Goal: Transaction & Acquisition: Purchase product/service

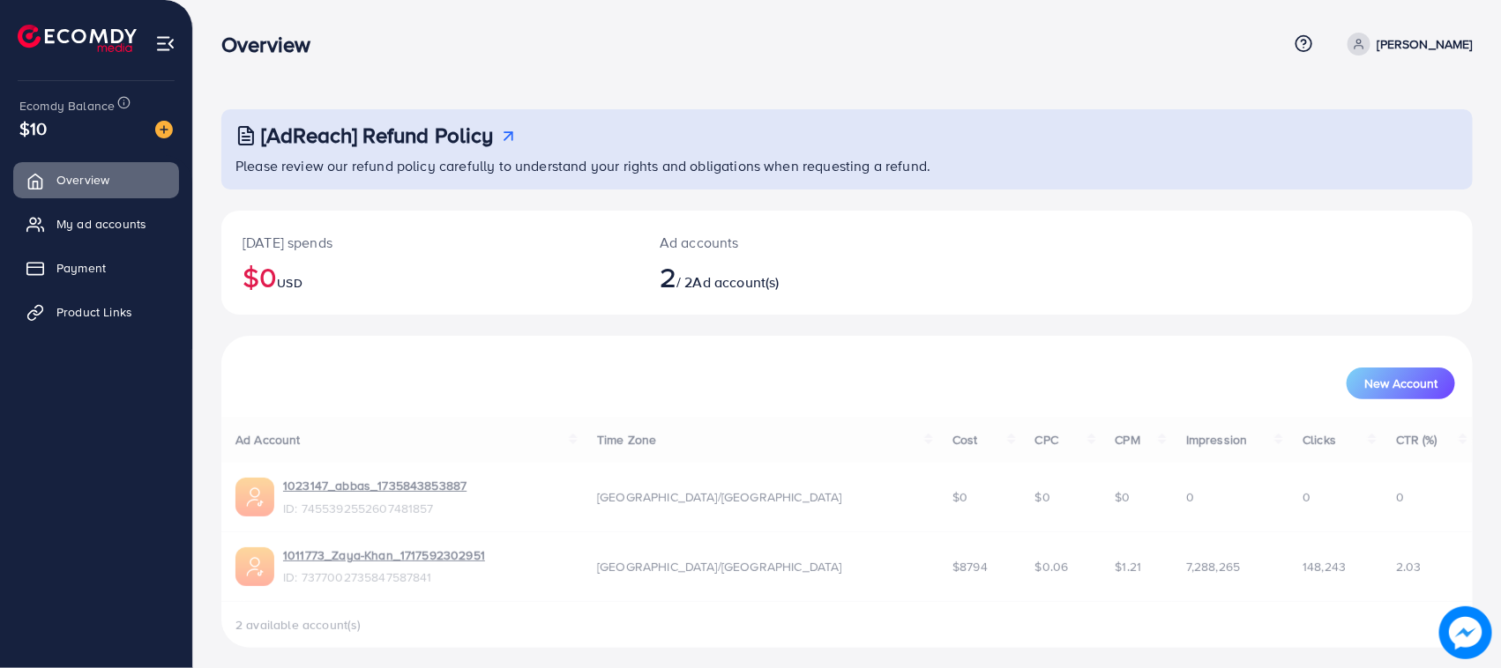
click at [133, 235] on link "My ad accounts" at bounding box center [96, 223] width 166 height 35
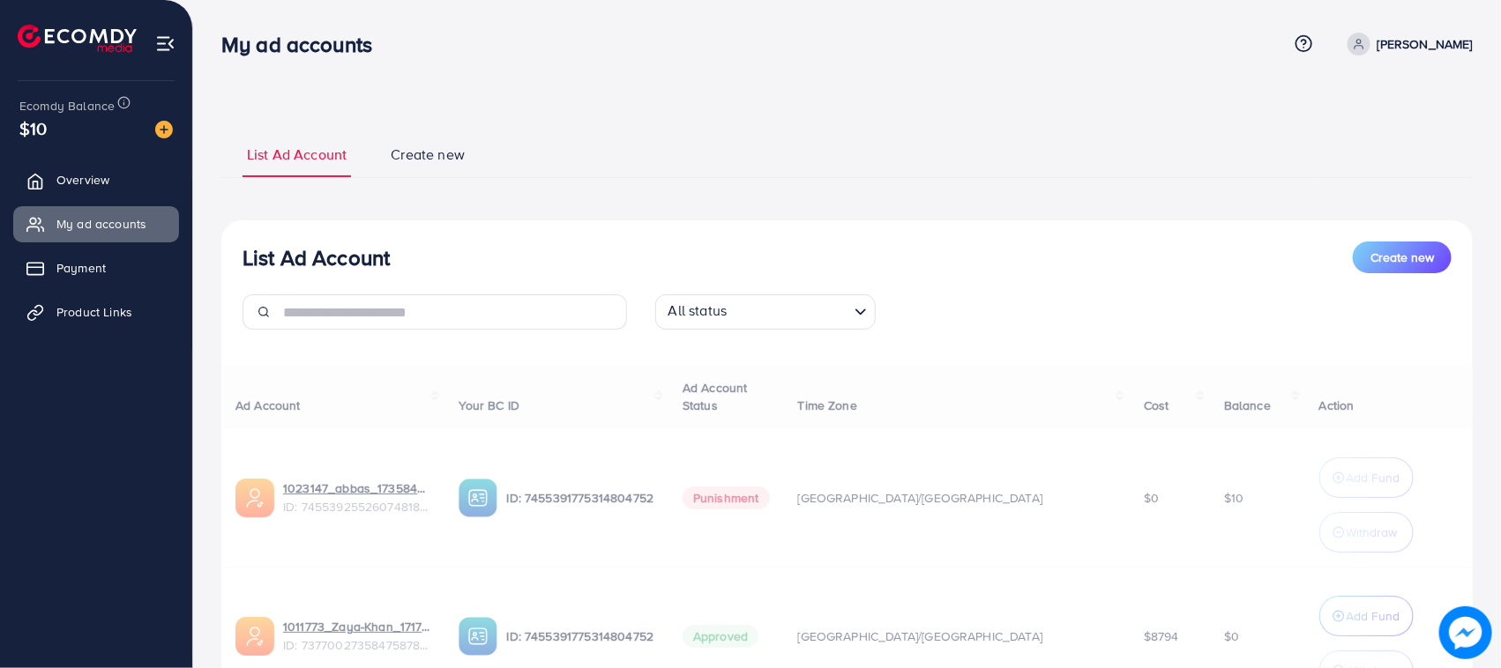
scroll to position [166, 0]
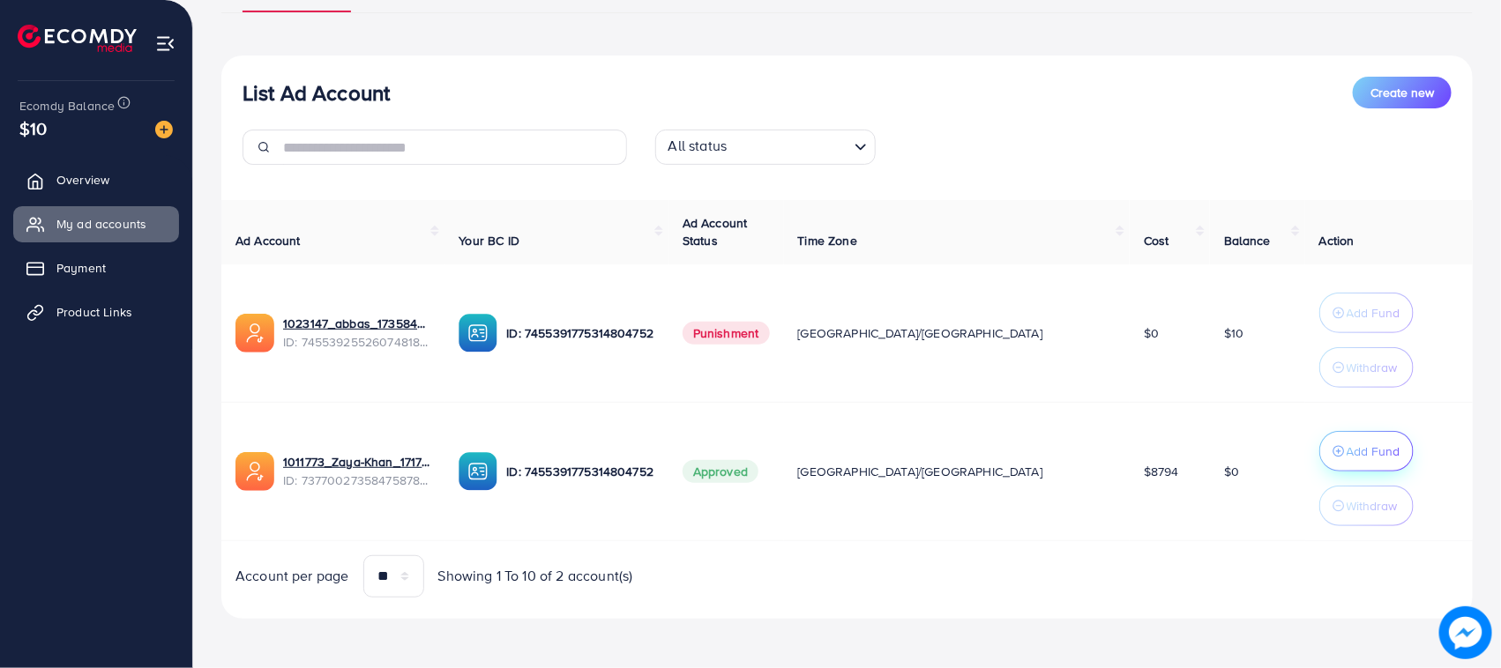
click at [1347, 441] on p "Add Fund" at bounding box center [1374, 451] width 54 height 21
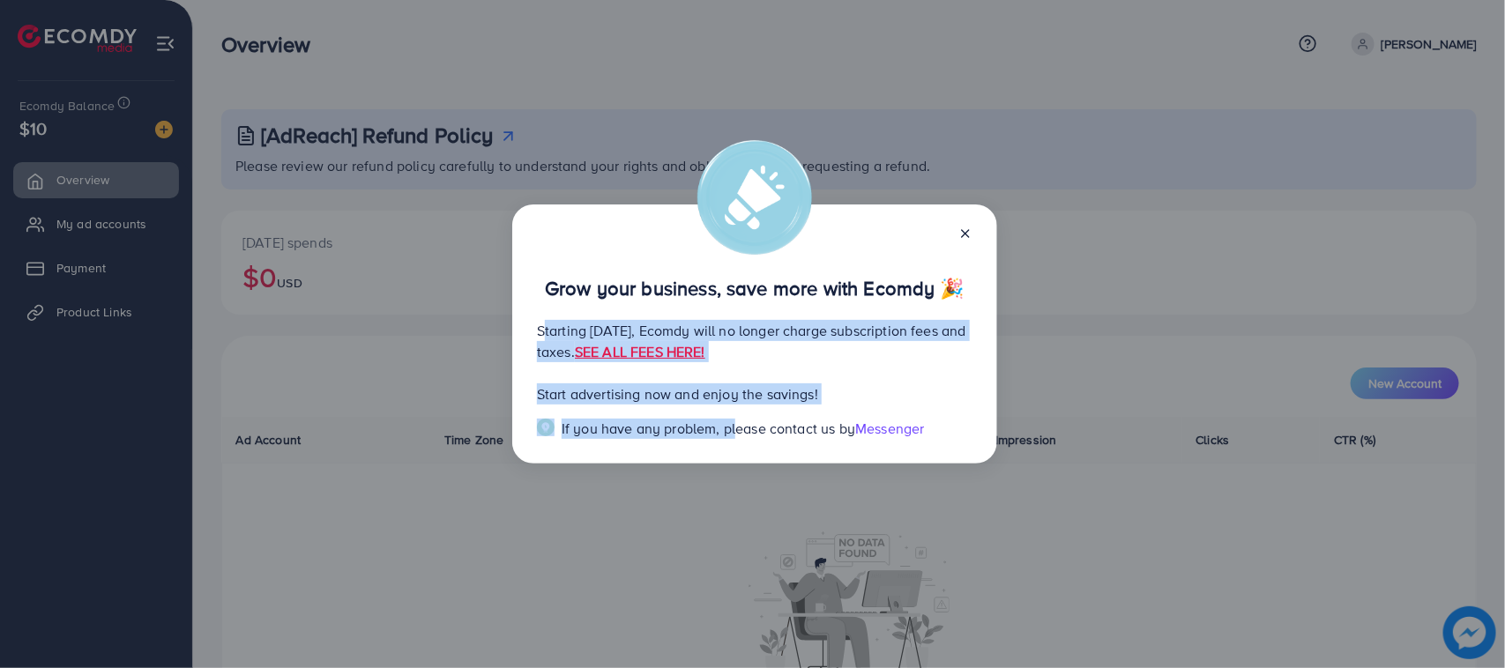
drag, startPoint x: 529, startPoint y: 329, endPoint x: 730, endPoint y: 428, distance: 224.0
click at [730, 428] on div "Grow your business, save more with Ecomdy 🎉 Starting September 29, 2025, Ecomdy…" at bounding box center [754, 334] width 485 height 259
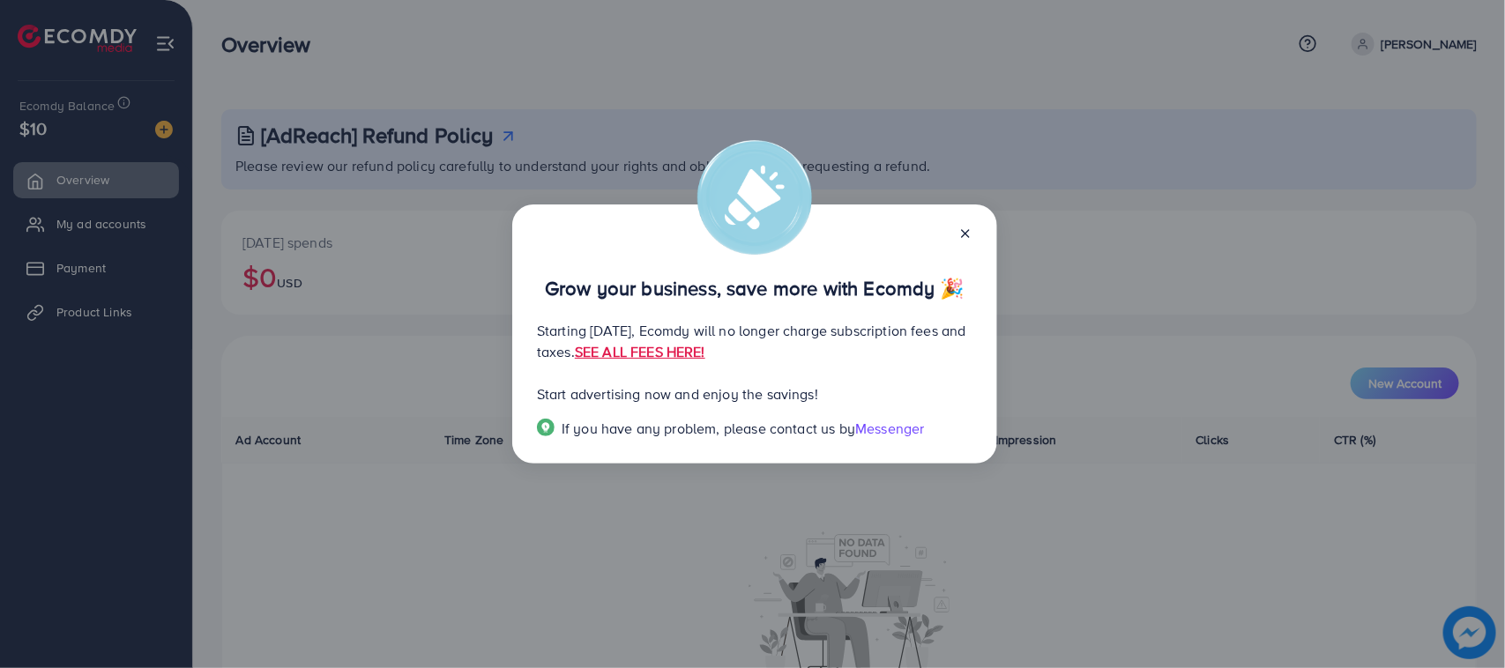
click at [736, 452] on div "Grow your business, save more with Ecomdy 🎉 Starting September 29, 2025, Ecomdy…" at bounding box center [754, 334] width 485 height 259
click at [706, 358] on link "SEE ALL FEES HERE!" at bounding box center [640, 351] width 131 height 19
click at [401, 248] on div "Grow your business, save more with Ecomdy 🎉 Starting September 29, 2025, Ecomdy…" at bounding box center [752, 334] width 1505 height 668
click at [959, 235] on icon at bounding box center [966, 234] width 14 height 14
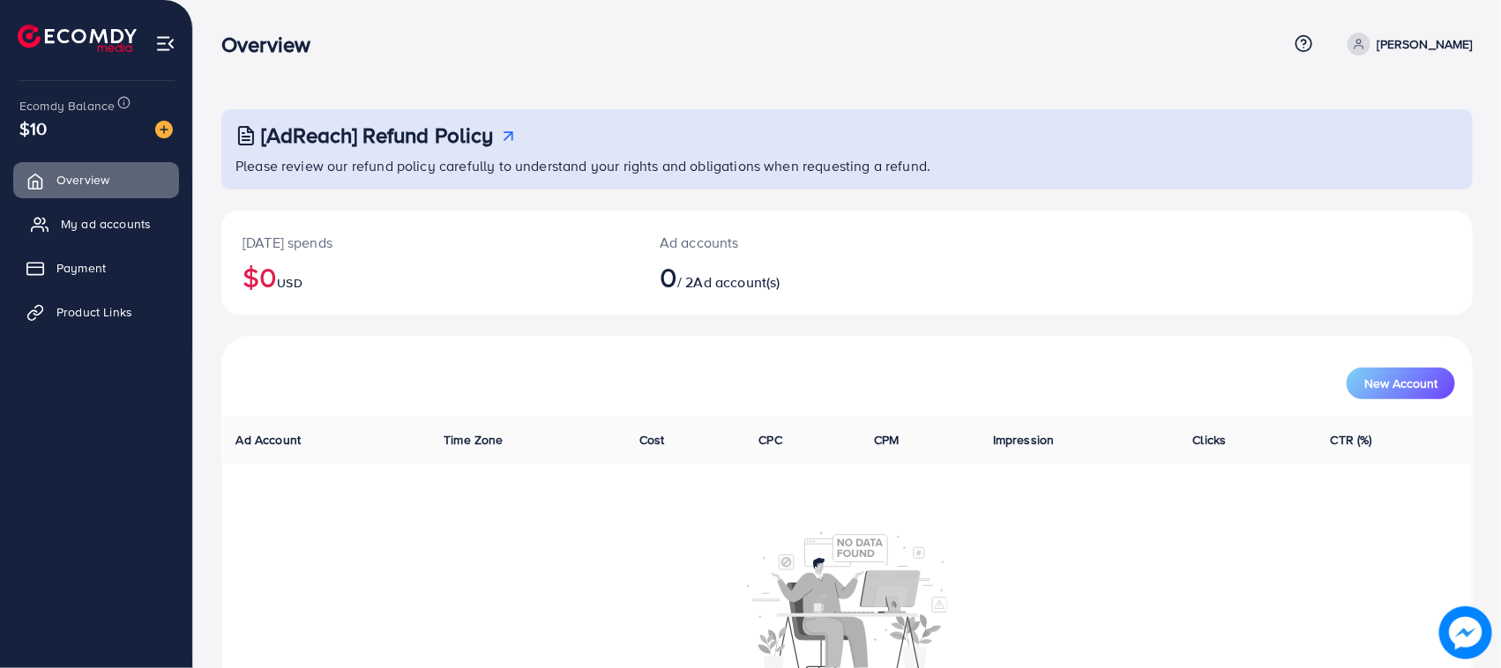
click at [98, 235] on link "My ad accounts" at bounding box center [96, 223] width 166 height 35
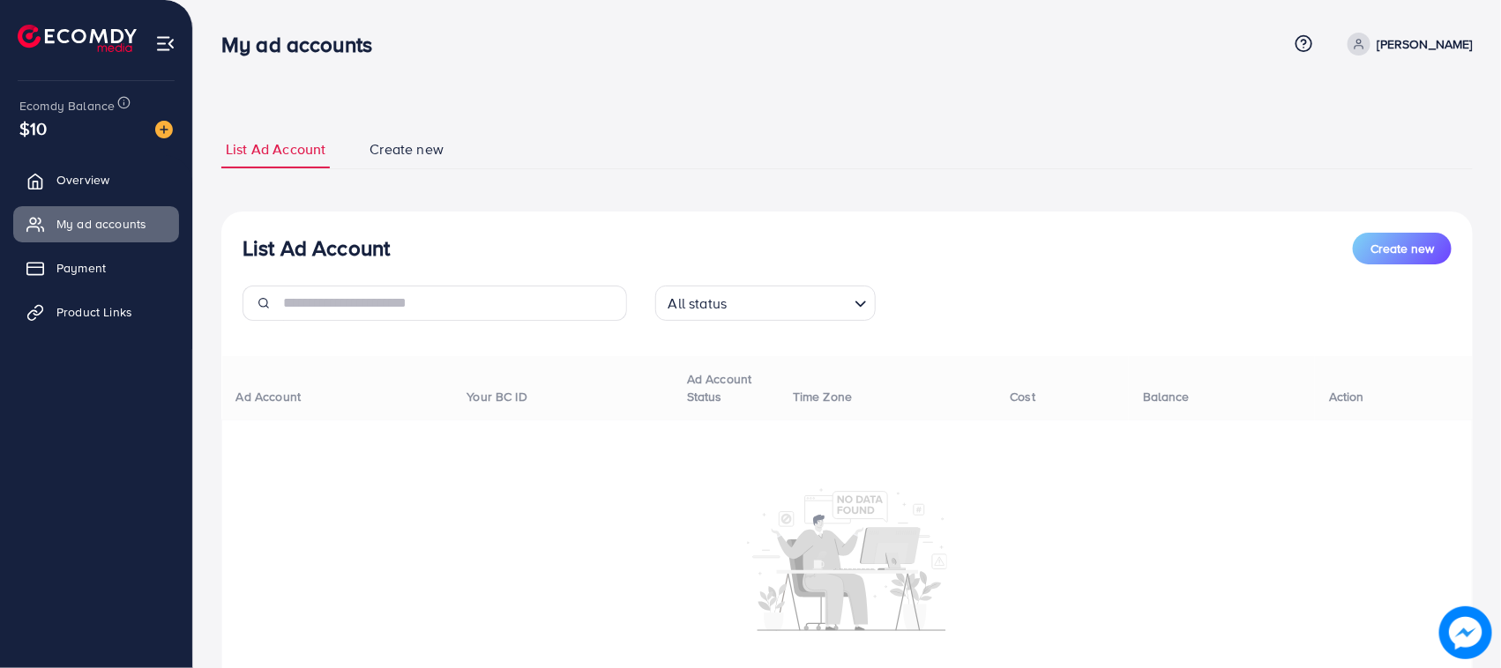
scroll to position [99, 0]
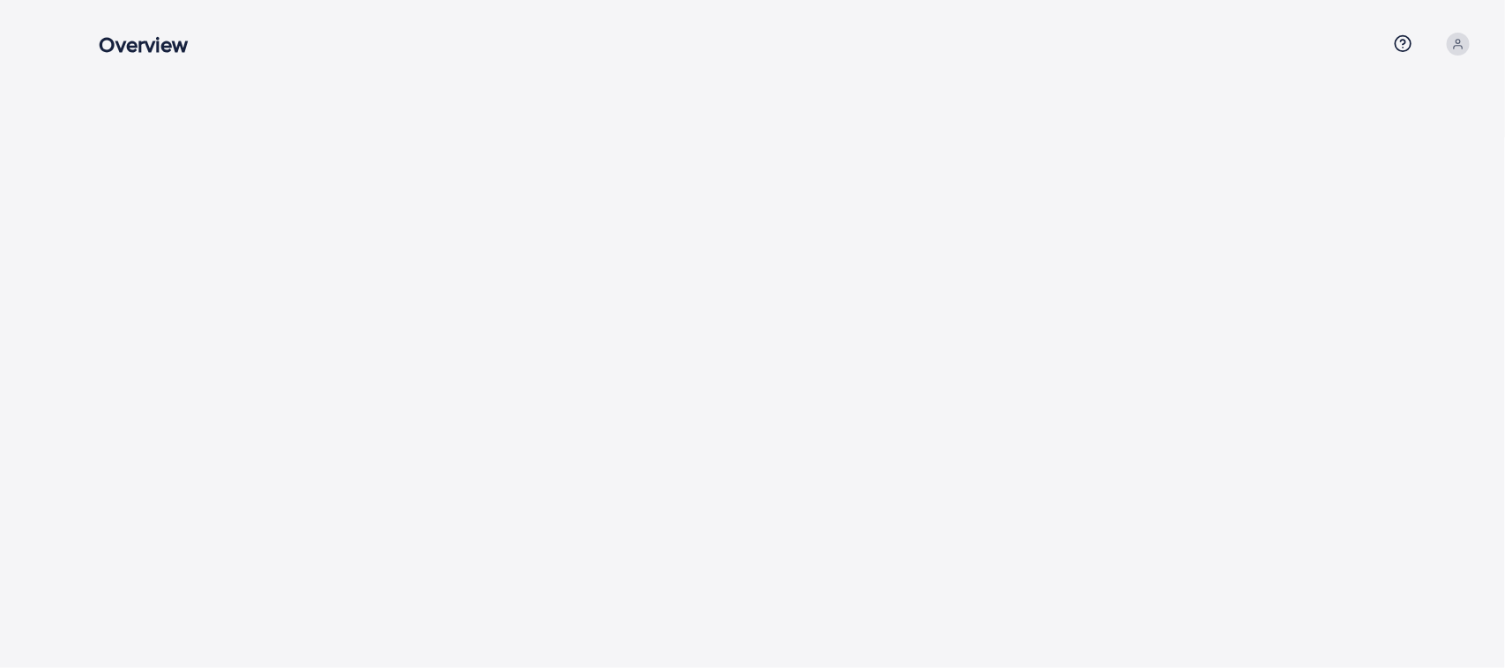
drag, startPoint x: 0, startPoint y: 0, endPoint x: 787, endPoint y: 15, distance: 786.8
click at [580, 134] on div at bounding box center [788, 69] width 1435 height 138
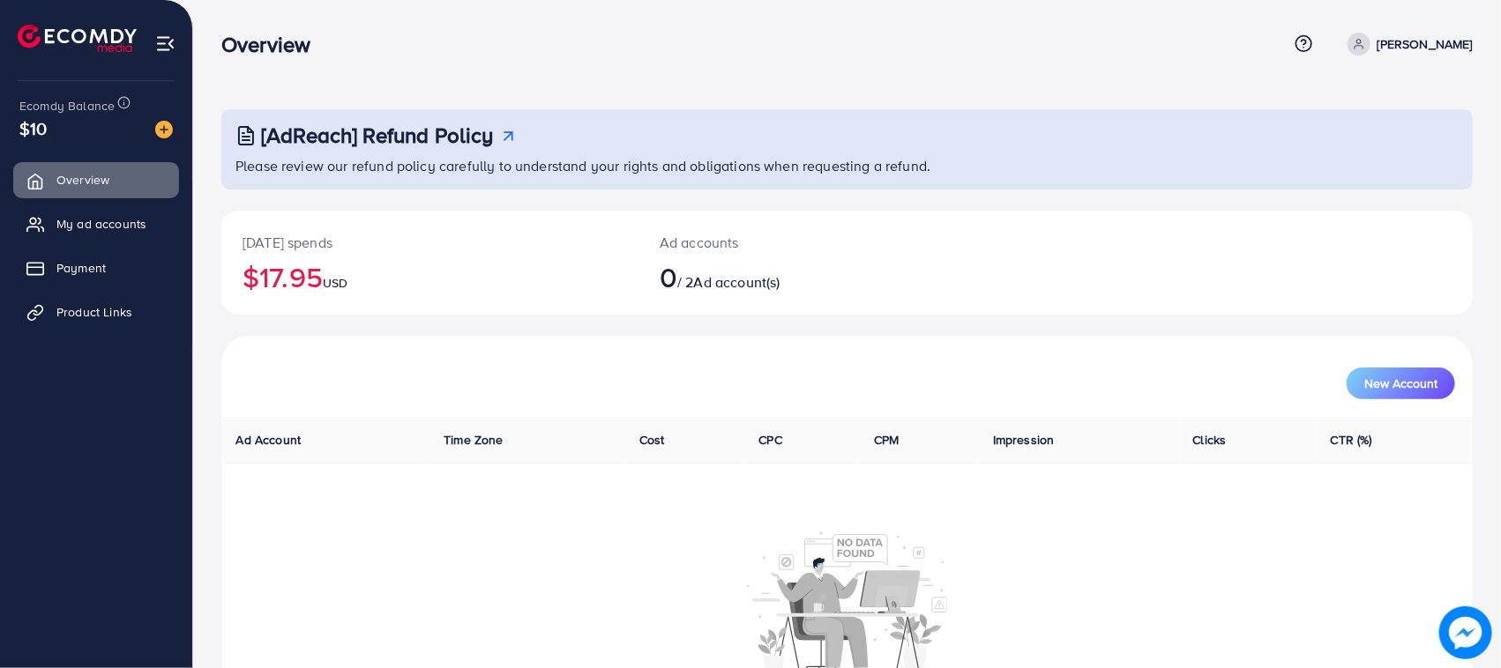
drag, startPoint x: 626, startPoint y: 357, endPoint x: 538, endPoint y: 240, distance: 146.7
click at [626, 357] on div "New Account" at bounding box center [847, 377] width 1244 height 46
click at [117, 201] on ul "Overview My ad accounts Payment Product Links" at bounding box center [96, 252] width 192 height 194
click at [143, 223] on span "My ad accounts" at bounding box center [106, 224] width 90 height 18
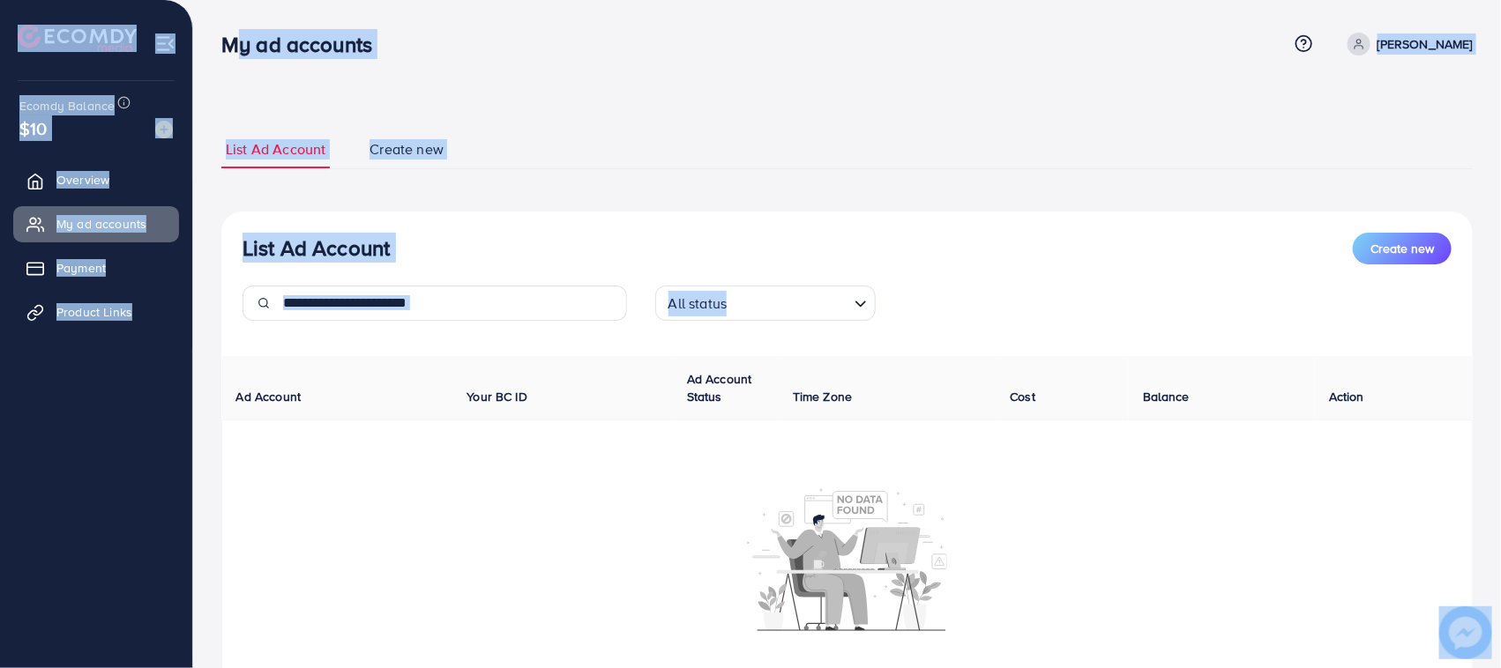
drag, startPoint x: 214, startPoint y: 35, endPoint x: 593, endPoint y: 348, distance: 491.1
click at [593, 348] on div "My ad accounts Help Center Contact Support Plans and Pricing Term and policy Ab…" at bounding box center [750, 384] width 1501 height 768
click at [799, 332] on div "All status Loading..." at bounding box center [847, 310] width 413 height 49
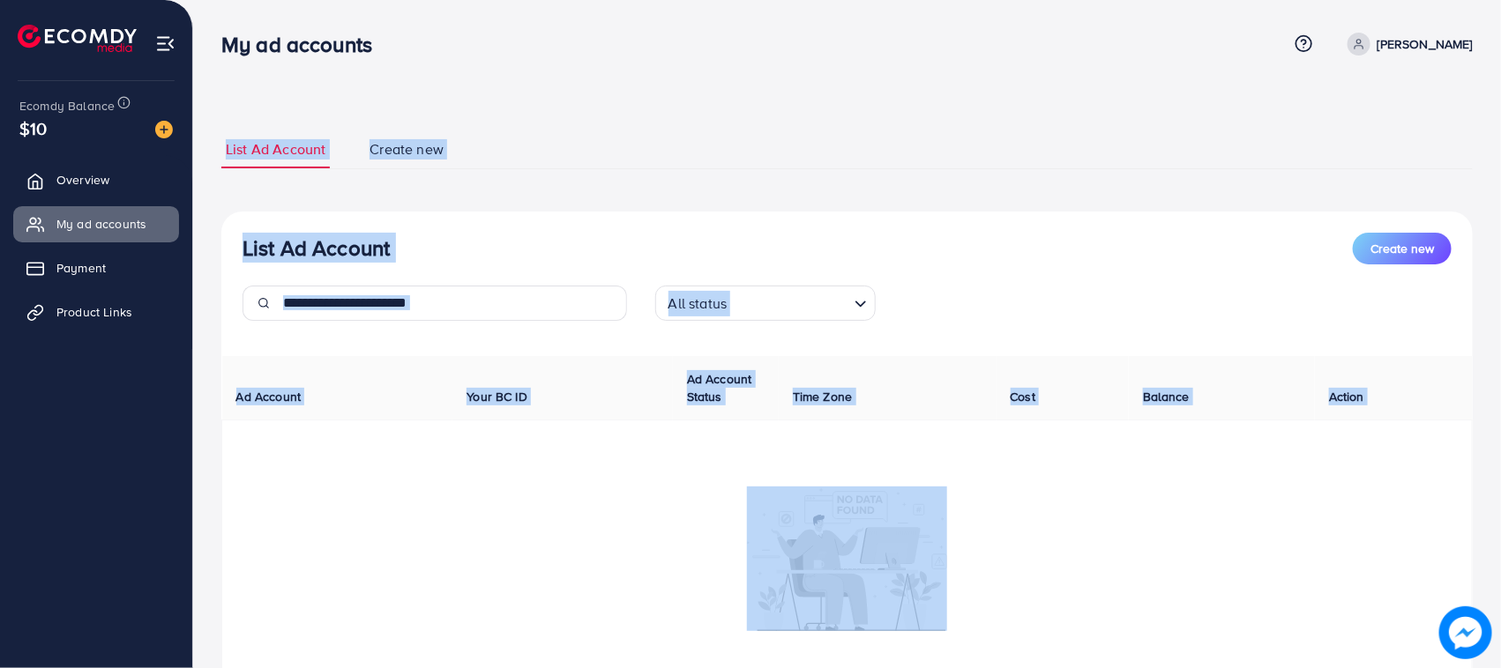
drag, startPoint x: 469, startPoint y: 357, endPoint x: 190, endPoint y: 370, distance: 279.9
click at [190, 370] on div "My ad accounts Help Center Contact Support Plans and Pricing Term and policy Ab…" at bounding box center [750, 384] width 1501 height 768
click at [245, 373] on th "Ad Account" at bounding box center [337, 388] width 231 height 64
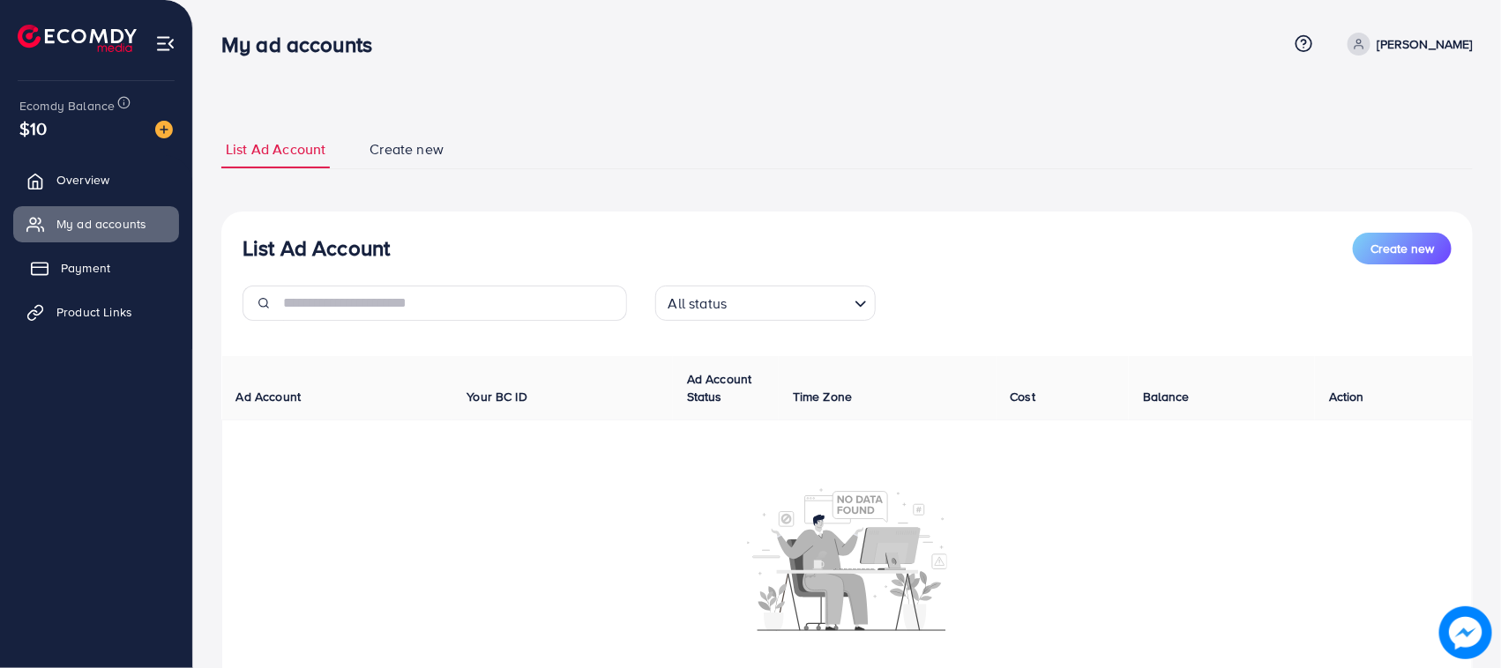
click at [72, 279] on link "Payment" at bounding box center [96, 267] width 166 height 35
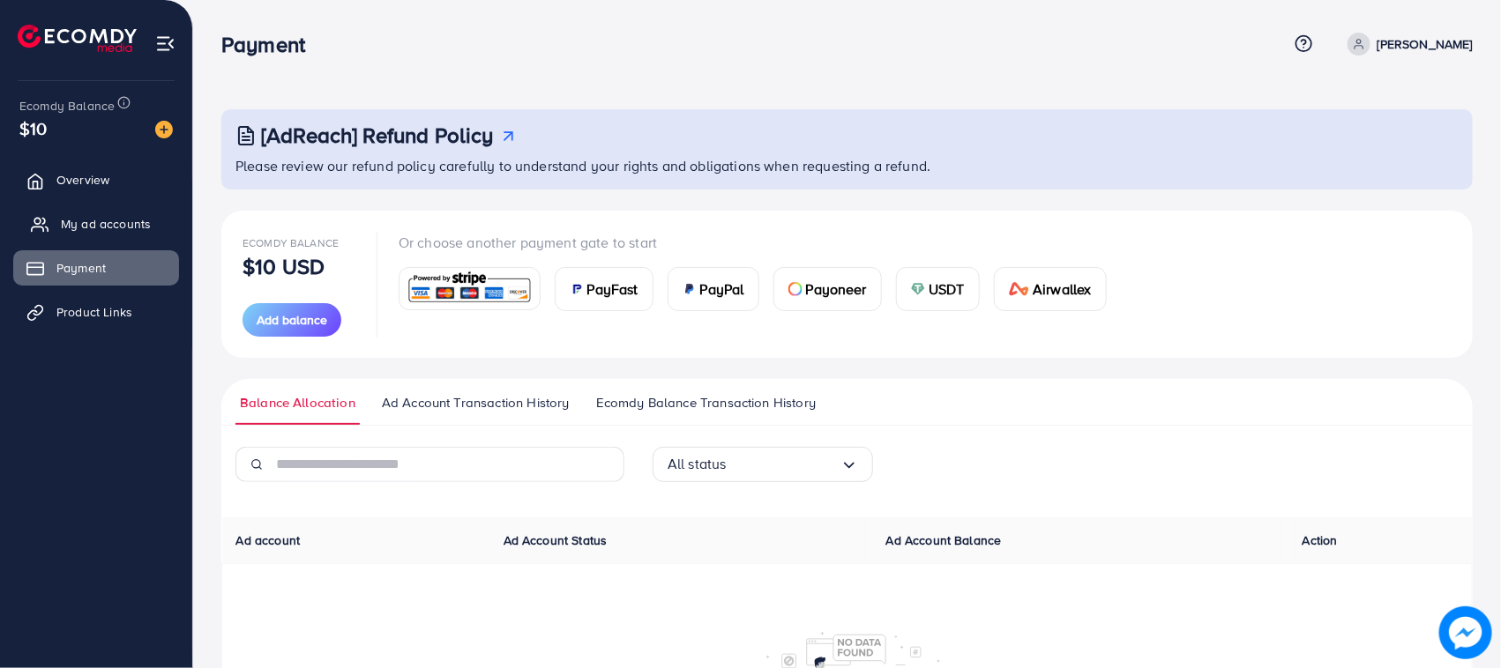
click at [90, 221] on span "My ad accounts" at bounding box center [106, 224] width 90 height 18
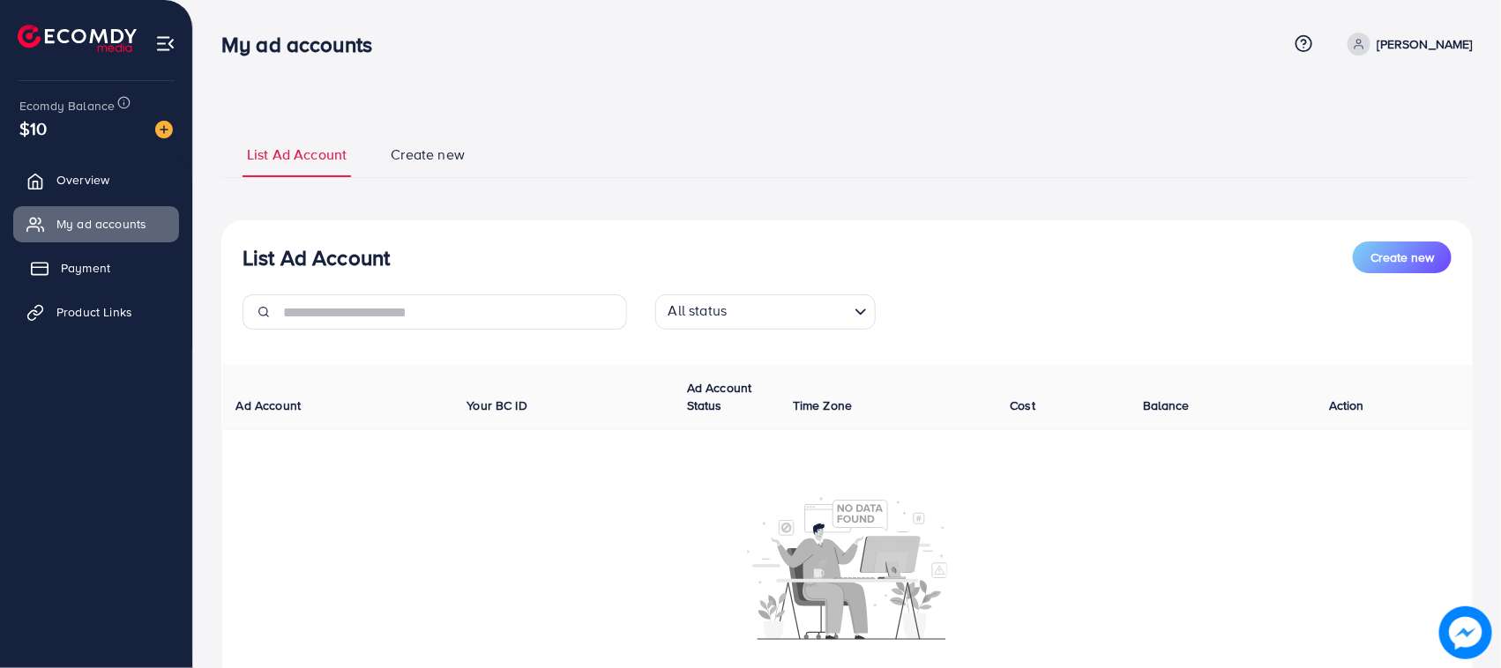
click at [159, 273] on link "Payment" at bounding box center [96, 267] width 166 height 35
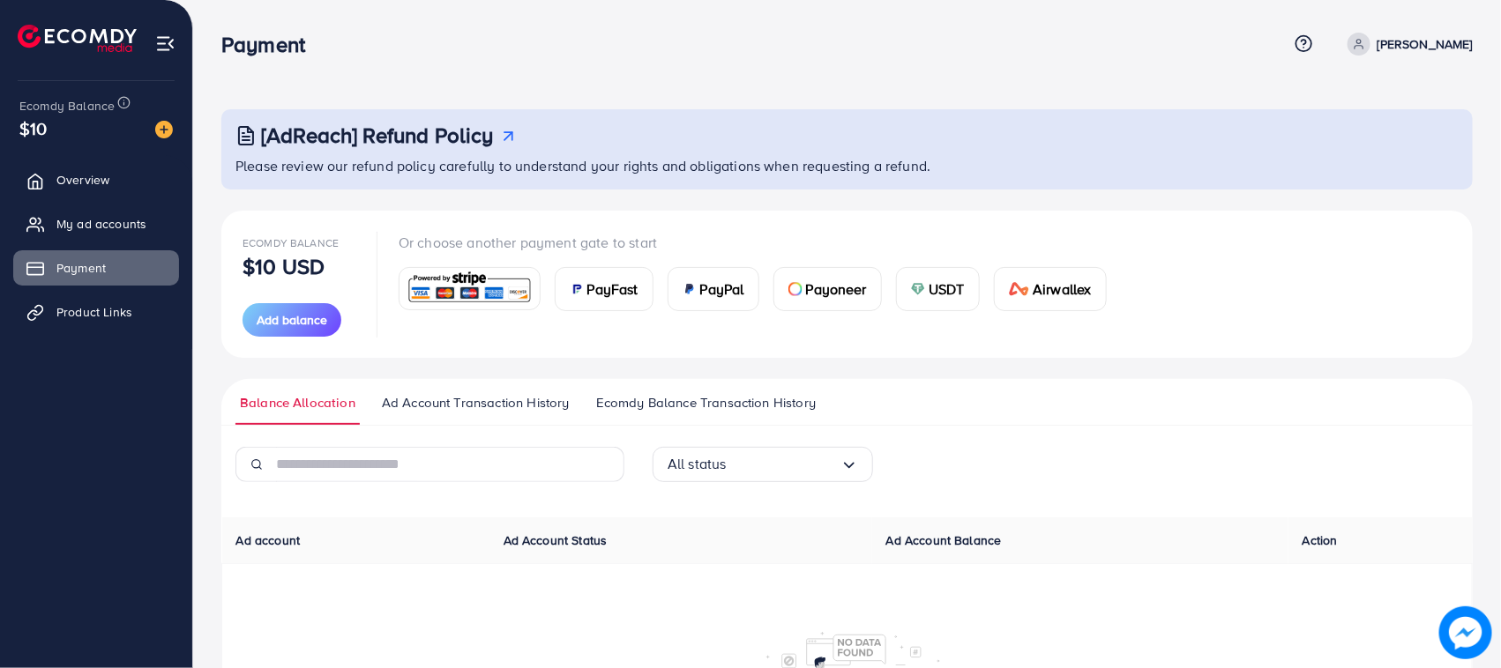
click at [1483, 47] on div "[AdReach] Refund Policy Please review our refund policy carefully to understand…" at bounding box center [847, 431] width 1308 height 863
click at [1448, 40] on p "[PERSON_NAME]" at bounding box center [1424, 44] width 95 height 21
click at [1346, 146] on span "Log out" at bounding box center [1367, 144] width 48 height 21
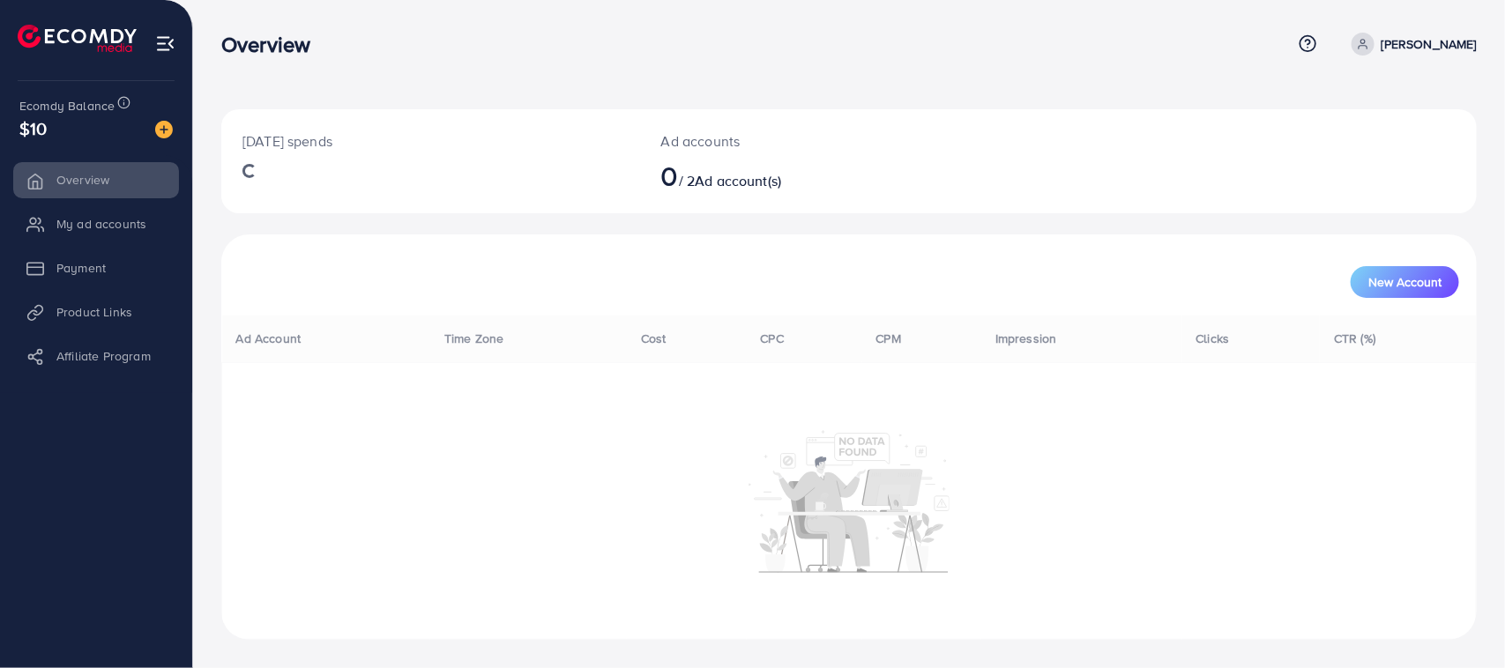
drag, startPoint x: 0, startPoint y: 0, endPoint x: 673, endPoint y: 166, distance: 693.0
click at [673, 166] on span "0" at bounding box center [670, 175] width 18 height 41
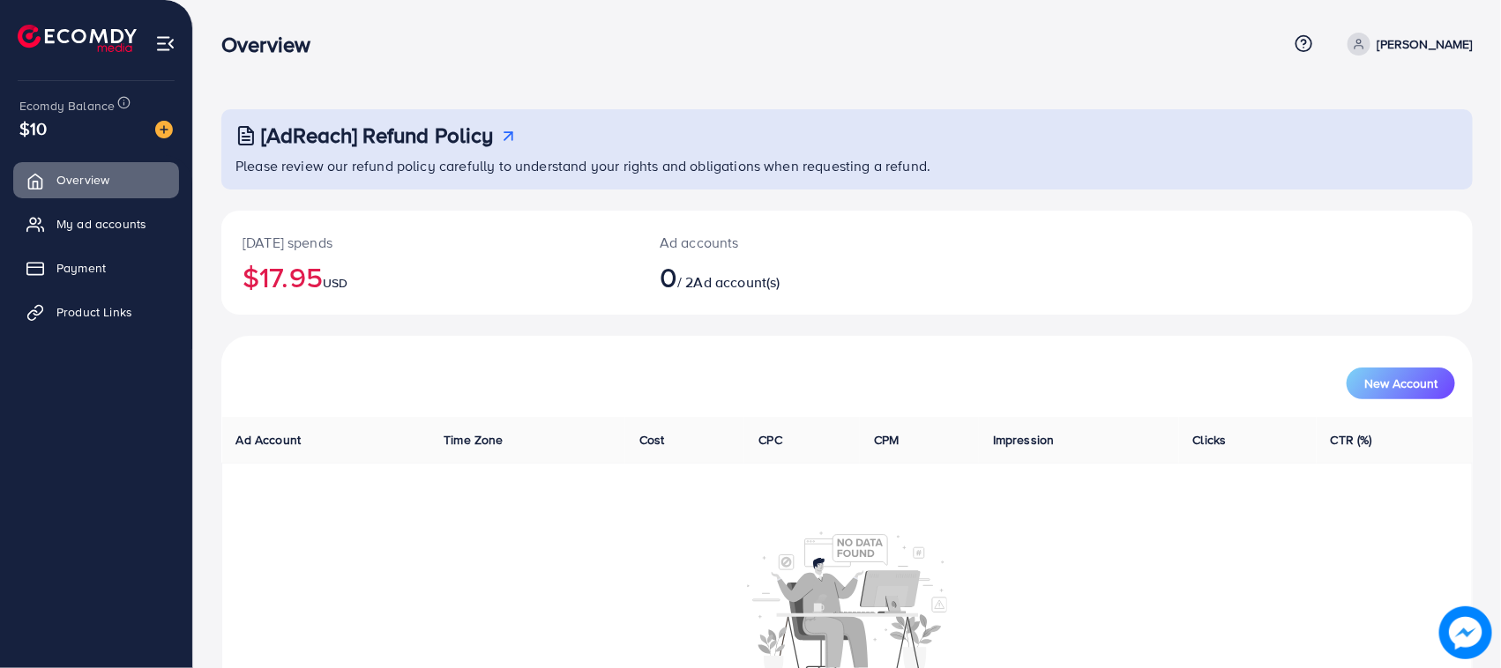
click at [585, 99] on div "[AdReach] Refund Policy Please review our refund policy carefully to understand…" at bounding box center [847, 385] width 1308 height 770
click at [71, 191] on link "Overview" at bounding box center [96, 179] width 166 height 35
click at [88, 217] on span "My ad accounts" at bounding box center [106, 224] width 90 height 18
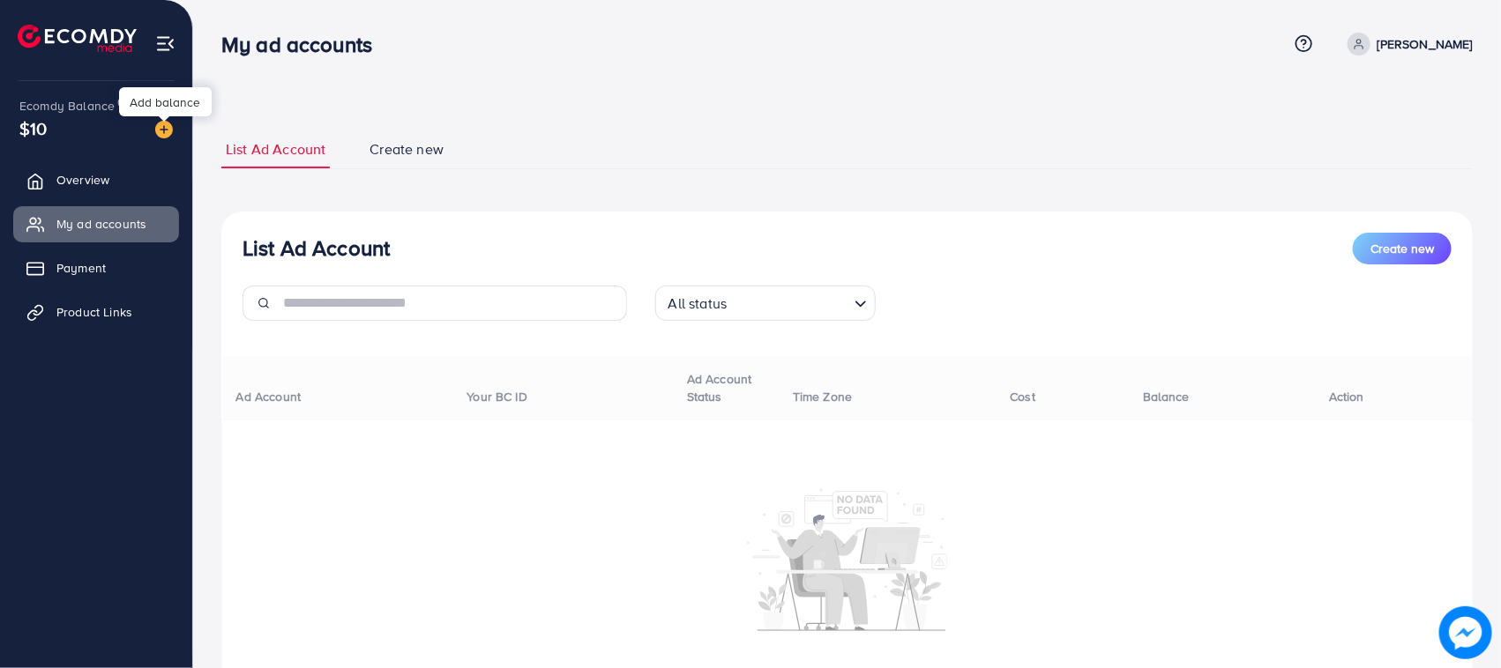
click at [163, 128] on img at bounding box center [164, 130] width 18 height 18
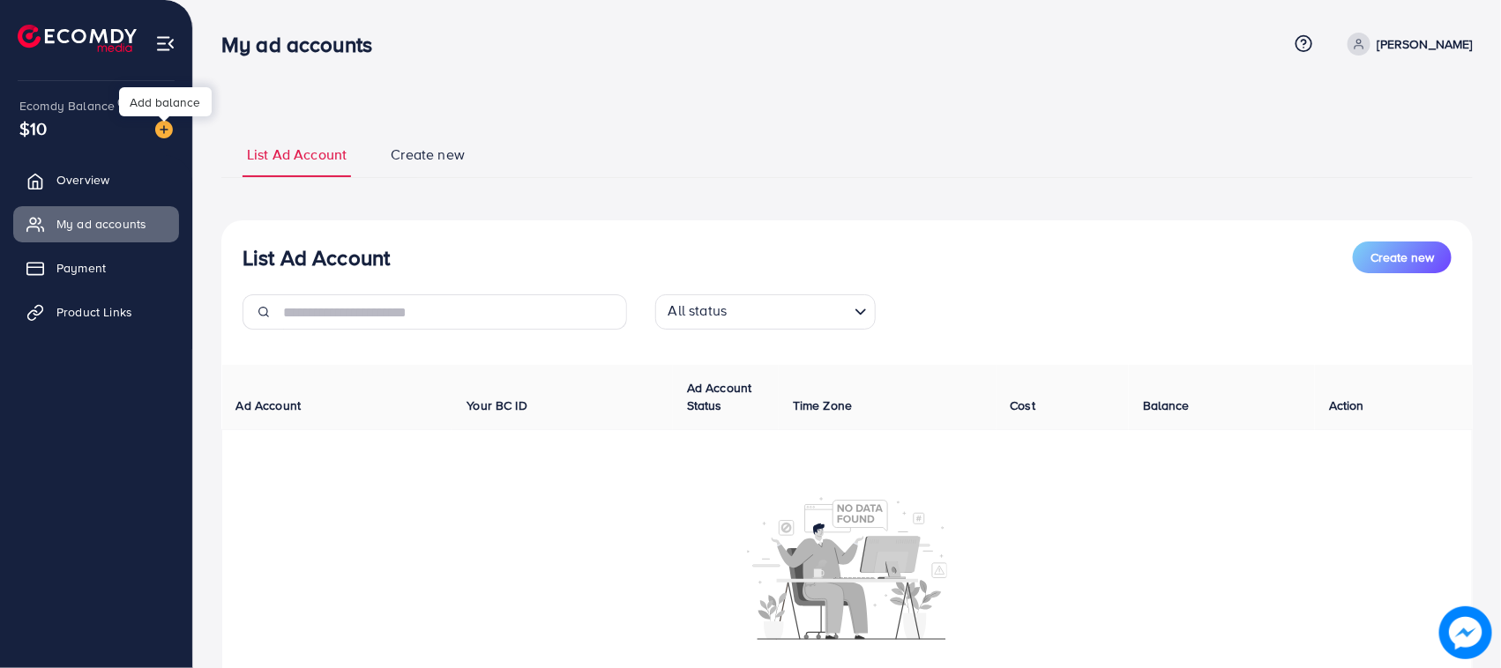
click at [164, 126] on img at bounding box center [164, 130] width 18 height 18
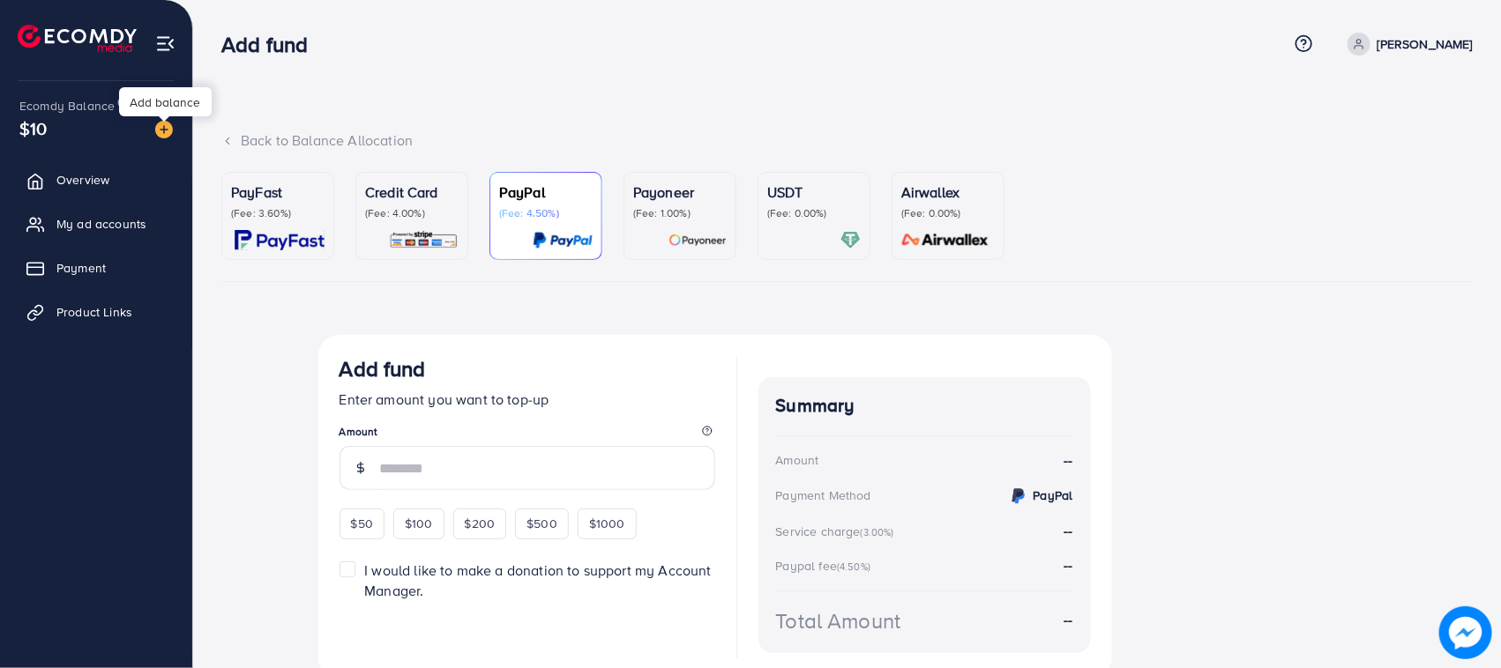
click at [164, 126] on img at bounding box center [164, 130] width 18 height 18
click at [403, 222] on div "Credit Card (Fee: 4.00%)" at bounding box center [411, 216] width 93 height 69
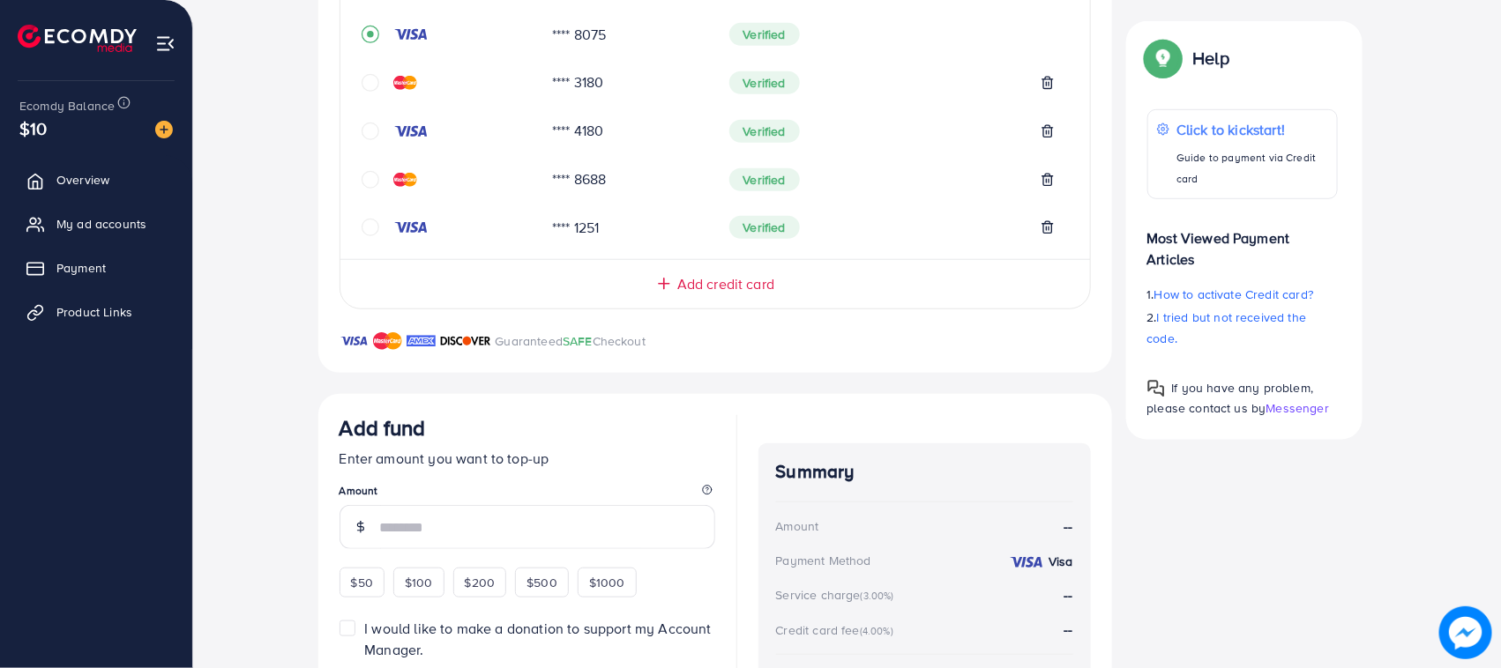
scroll to position [305, 0]
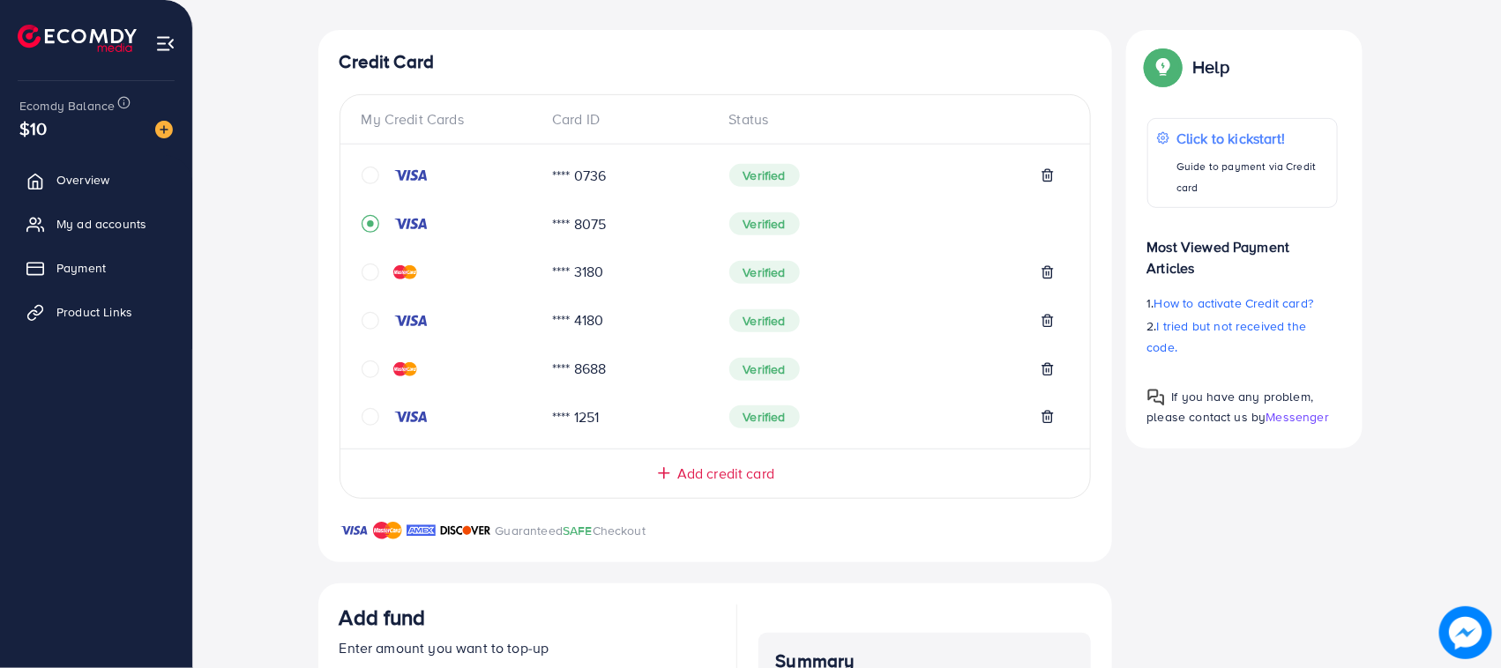
drag, startPoint x: 120, startPoint y: 208, endPoint x: 108, endPoint y: 204, distance: 12.3
click at [119, 208] on link "My ad accounts" at bounding box center [96, 223] width 166 height 35
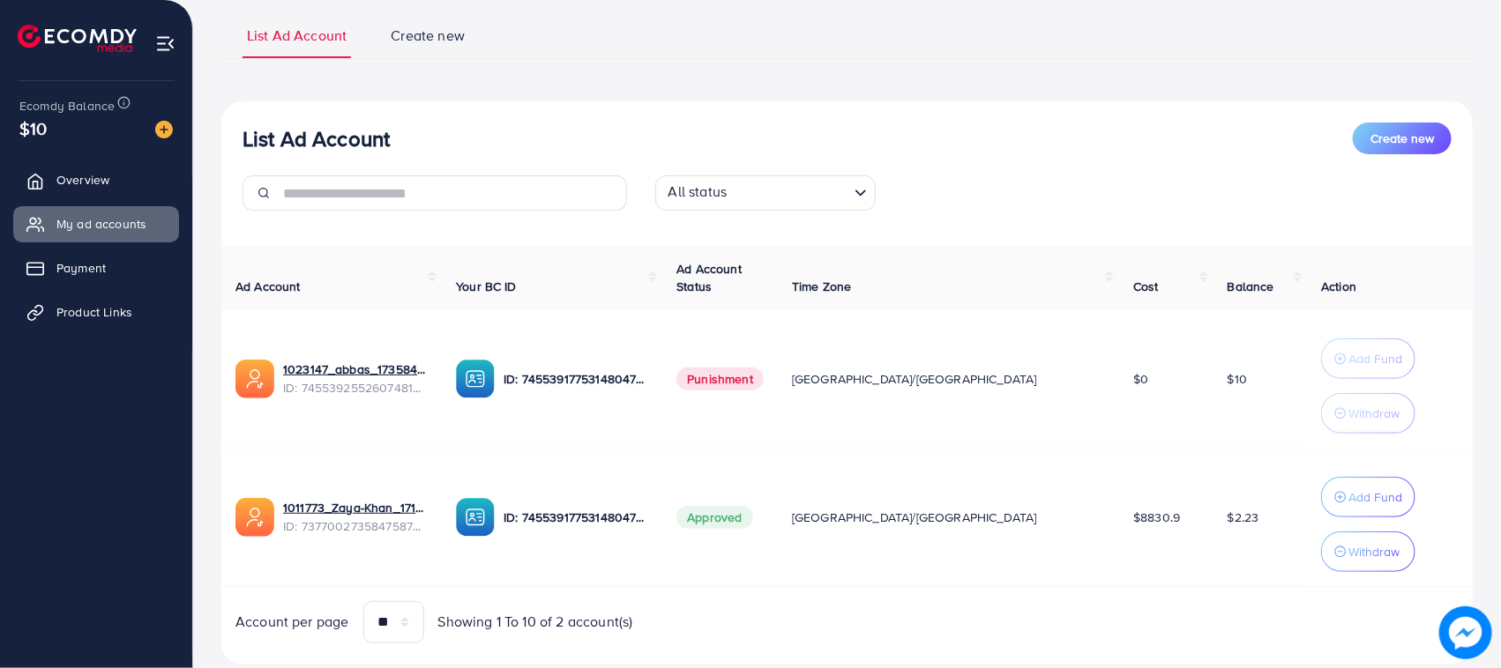
scroll to position [166, 0]
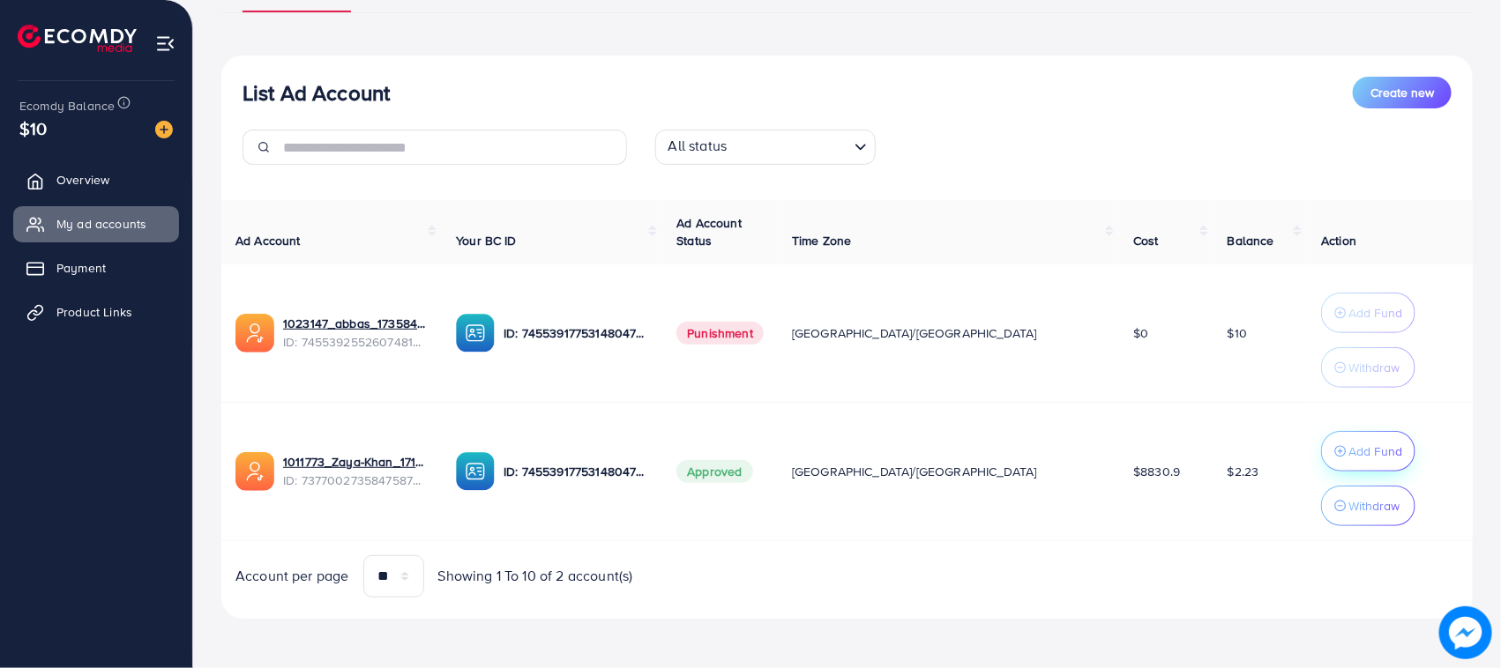
click at [1351, 433] on button "Add Fund" at bounding box center [1368, 451] width 94 height 41
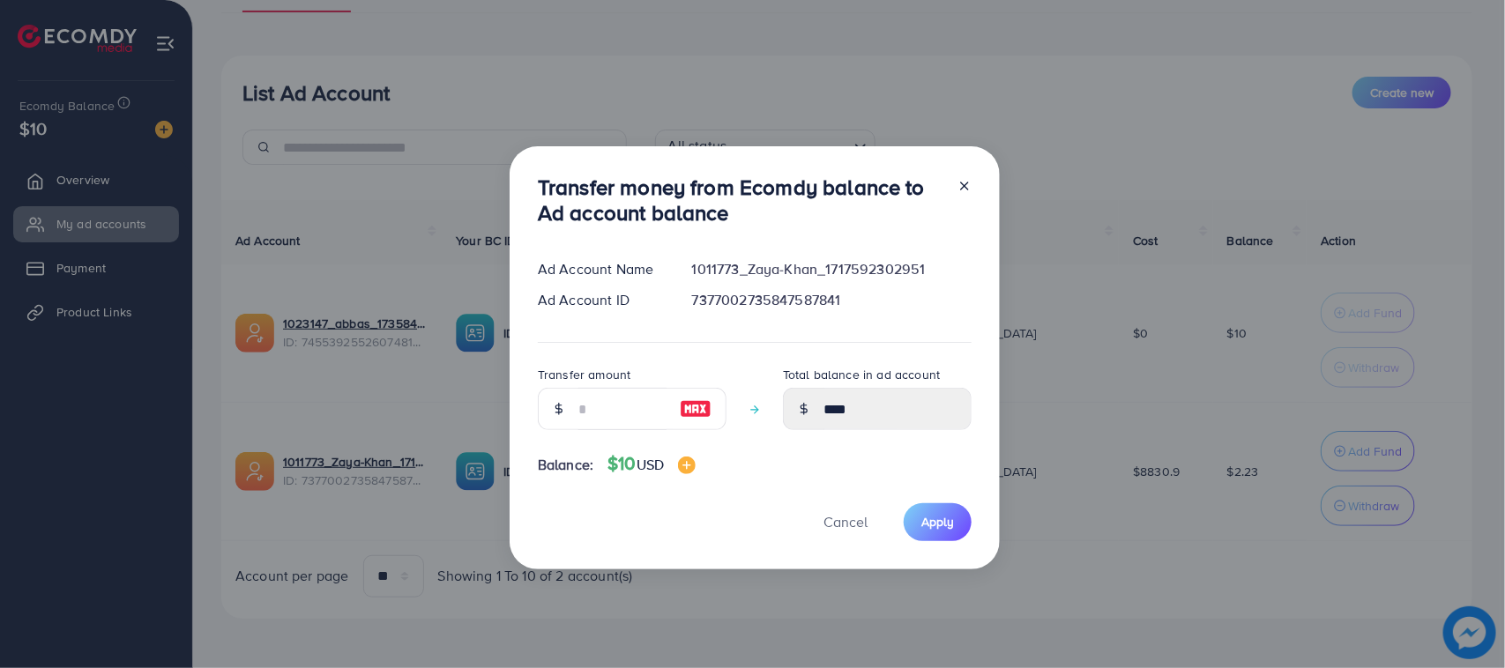
click at [691, 407] on img at bounding box center [696, 409] width 32 height 21
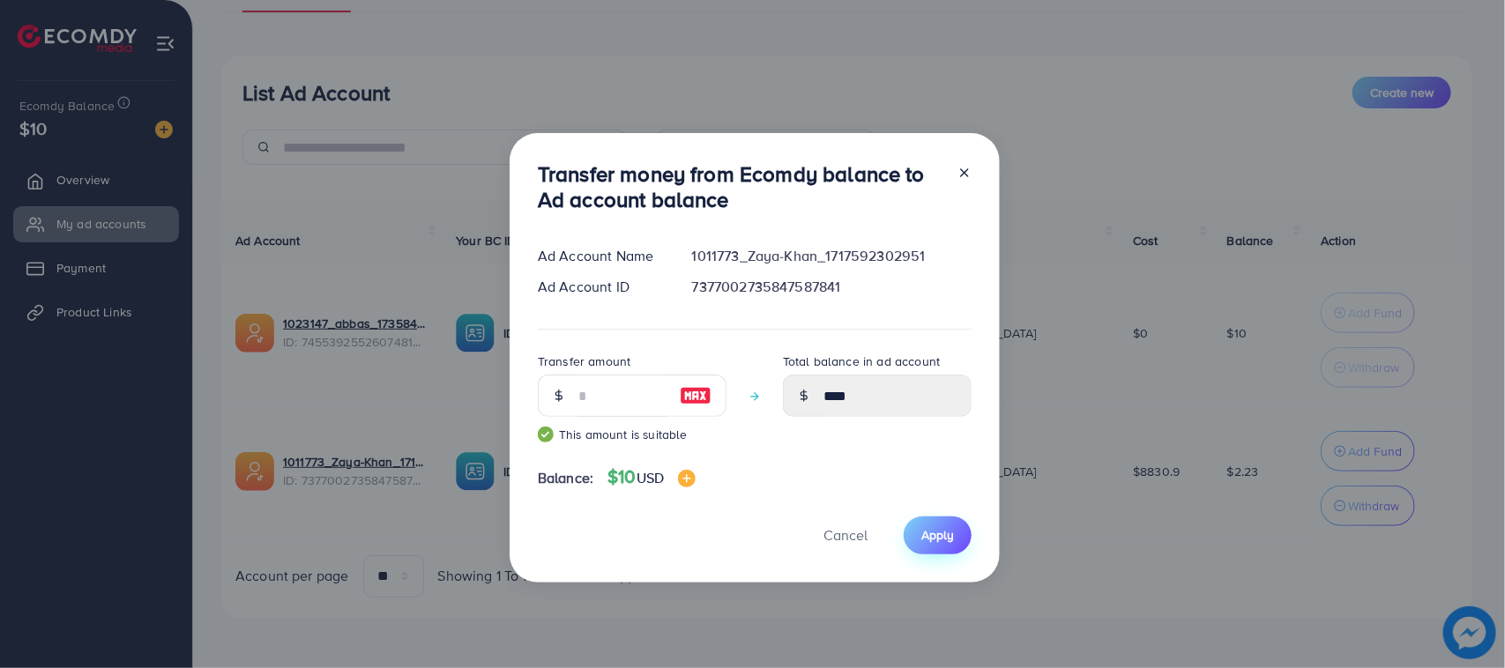
click at [924, 531] on span "Apply" at bounding box center [938, 535] width 33 height 18
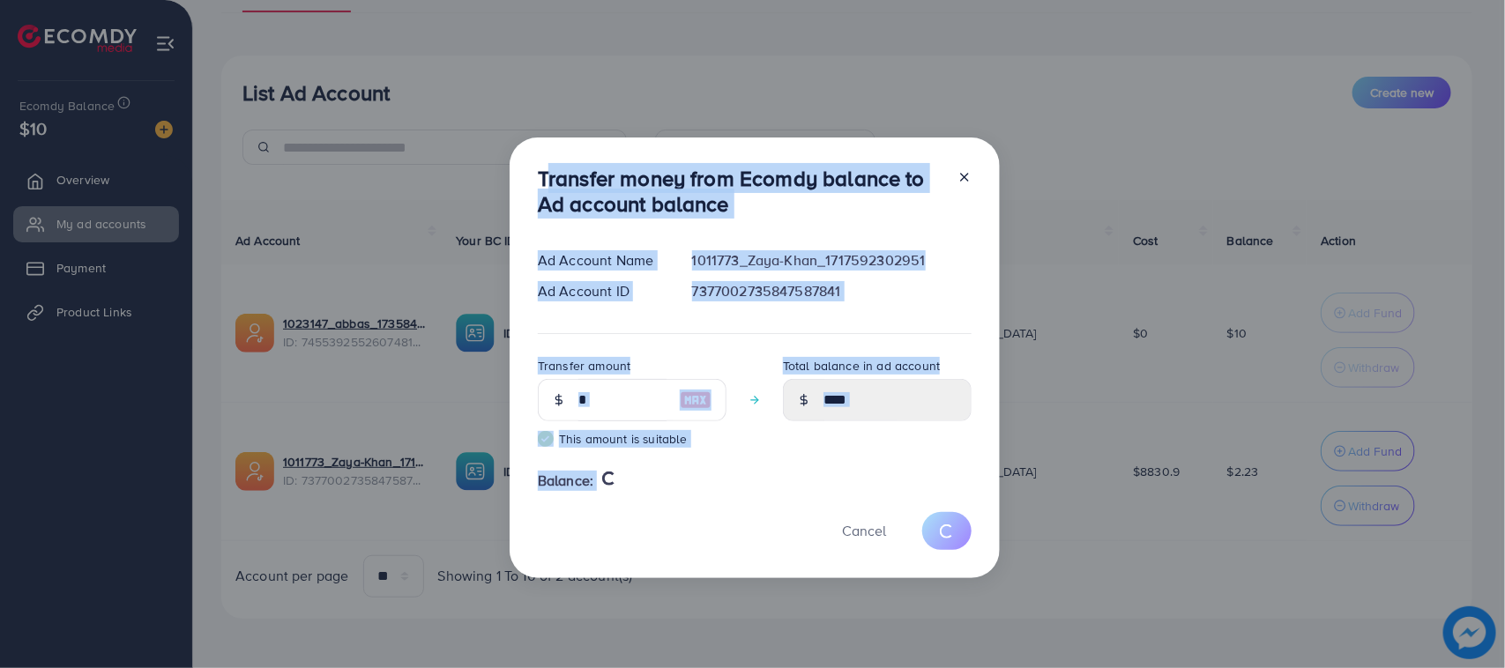
drag, startPoint x: 556, startPoint y: 229, endPoint x: 645, endPoint y: 551, distance: 334.0
click at [645, 551] on div "Transfer money from Ecomdy balance to Ad account balance Ad Account Name 101177…" at bounding box center [755, 358] width 490 height 441
click at [637, 548] on div "Cancel" at bounding box center [755, 531] width 434 height 38
